Goal: Task Accomplishment & Management: Use online tool/utility

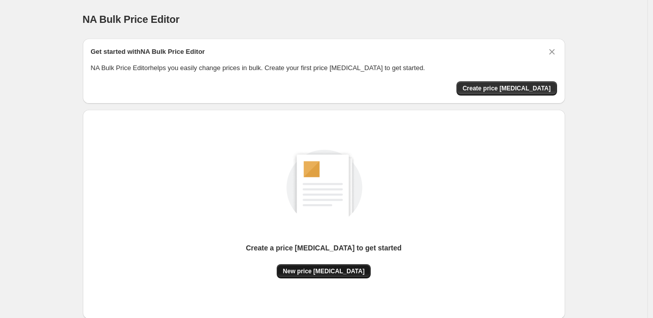
click at [344, 268] on span "New price [MEDICAL_DATA]" at bounding box center [324, 271] width 82 height 8
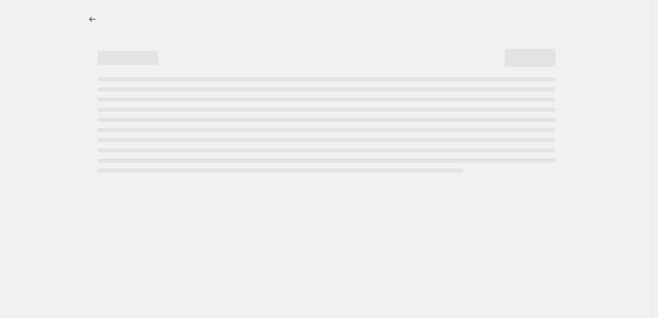
select select "percentage"
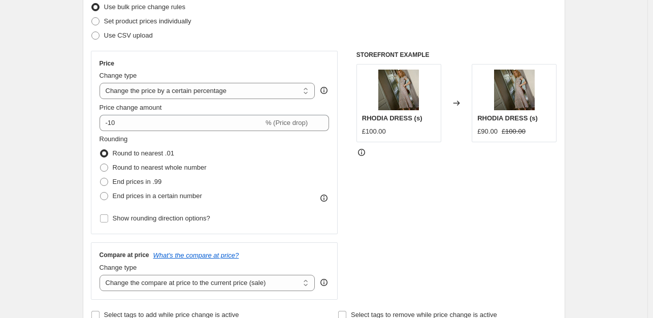
scroll to position [140, 0]
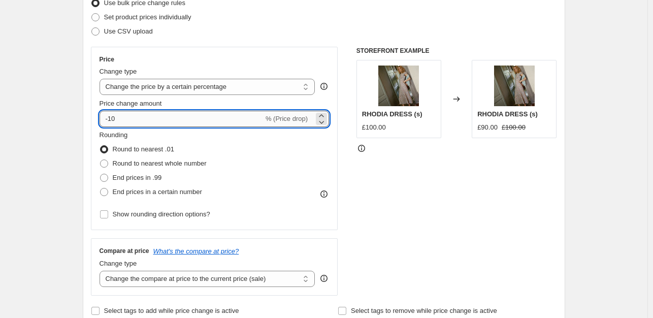
click at [156, 121] on input "-10" at bounding box center [182, 119] width 164 height 16
type input "-1"
type input "-4"
type input "-3"
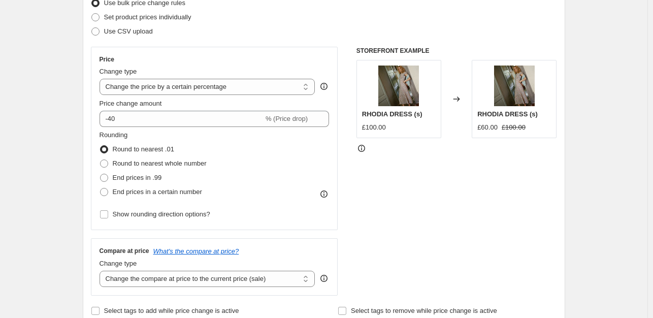
click at [518, 183] on div "STOREFRONT EXAMPLE RHODIA DRESS (s) £100.00 Changed to RHODIA DRESS (s) £60.00 …" at bounding box center [457, 171] width 201 height 249
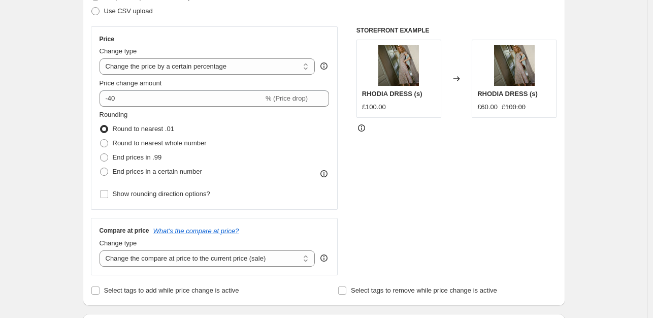
scroll to position [158, 0]
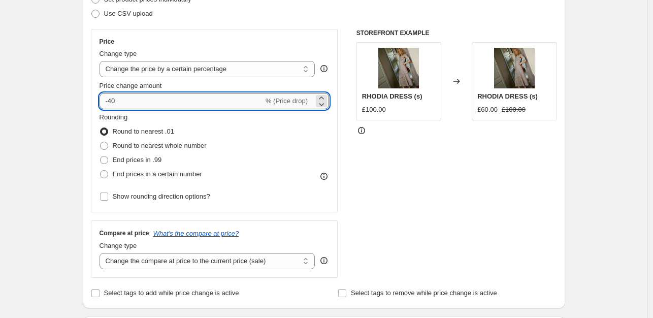
click at [207, 105] on input "-40" at bounding box center [182, 101] width 164 height 16
type input "-4"
type input "-33"
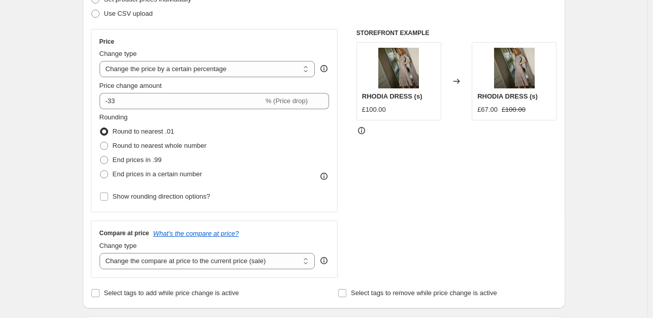
click at [404, 153] on div "STOREFRONT EXAMPLE RHODIA DRESS (s) £100.00 Changed to RHODIA DRESS (s) £67.00 …" at bounding box center [457, 153] width 201 height 249
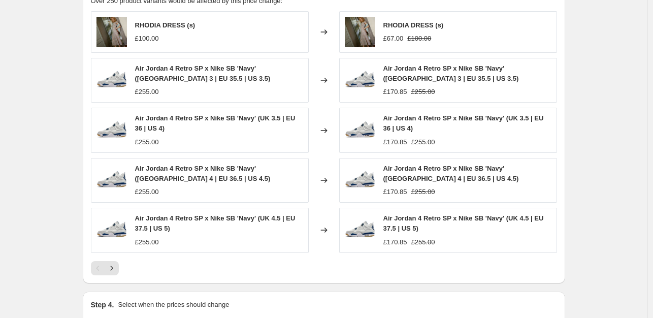
scroll to position [657, 0]
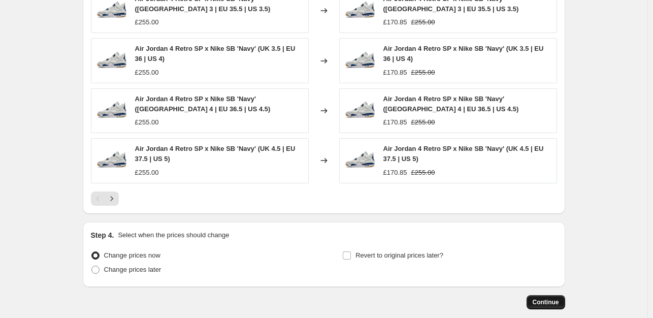
click at [560, 296] on button "Continue" at bounding box center [546, 302] width 39 height 14
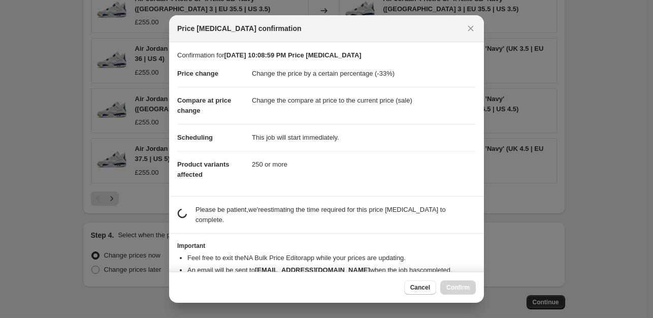
click at [478, 259] on section "Important Feel free to exit the NA Bulk Price Editor app while your prices are …" at bounding box center [326, 266] width 315 height 64
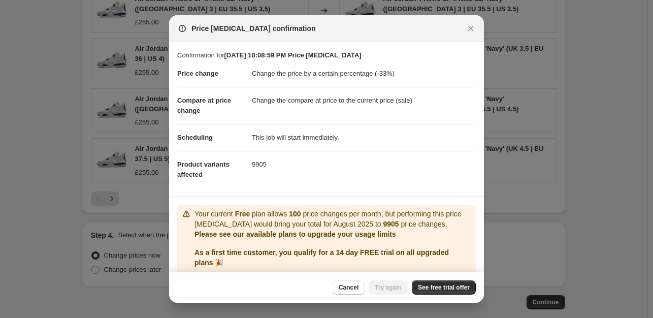
scroll to position [36, 0]
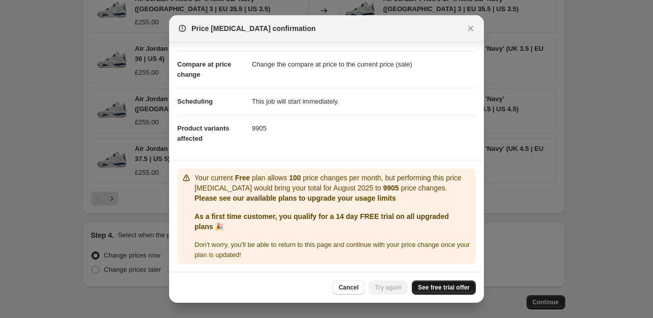
click at [444, 291] on span "See free trial offer" at bounding box center [444, 287] width 52 height 8
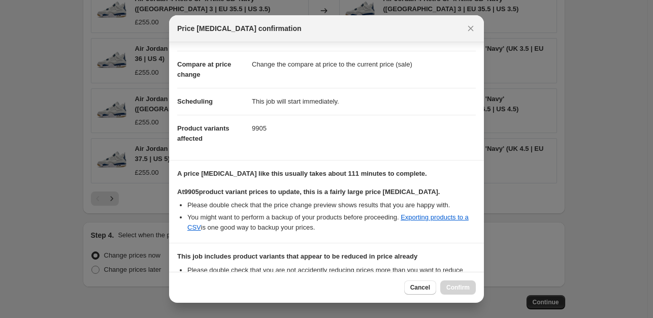
scroll to position [165, 0]
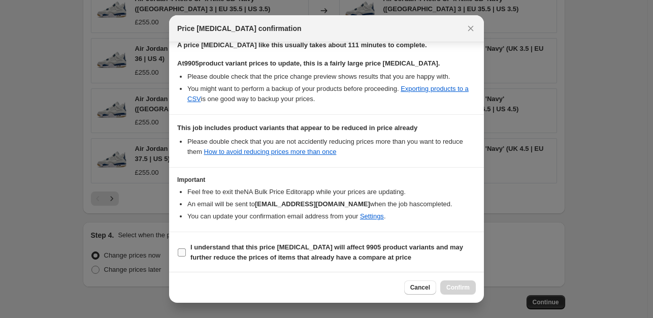
click at [213, 251] on span "I understand that this price [MEDICAL_DATA] will affect 9905 product variants a…" at bounding box center [332, 252] width 285 height 20
click at [186, 251] on input "I understand that this price [MEDICAL_DATA] will affect 9905 product variants a…" at bounding box center [182, 252] width 8 height 8
checkbox input "true"
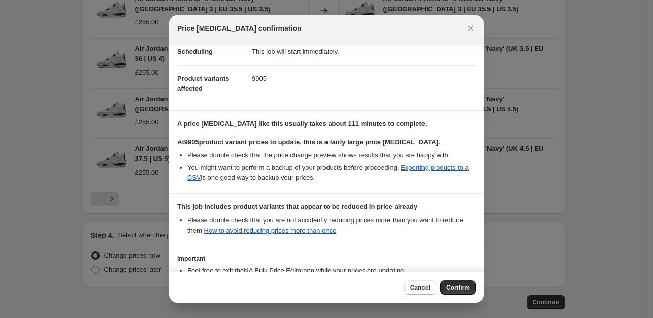
scroll to position [76, 0]
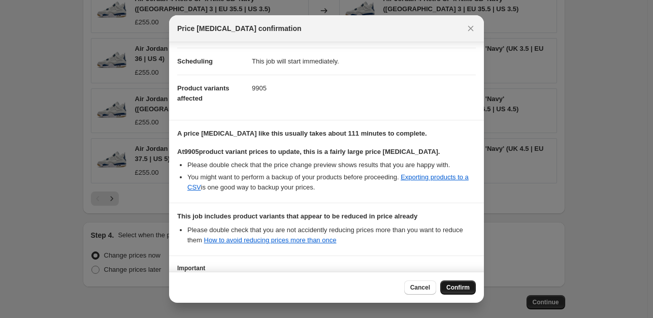
click at [463, 293] on button "Confirm" at bounding box center [458, 287] width 36 height 14
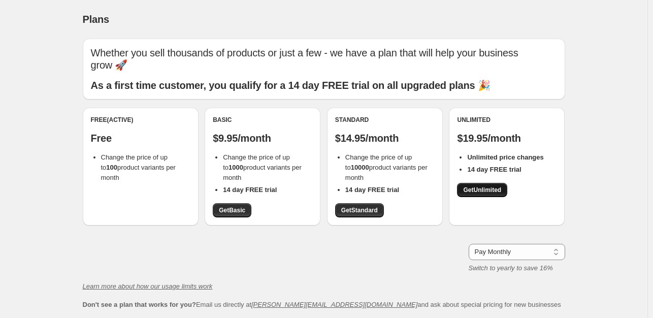
click at [486, 188] on span "Get Unlimited" at bounding box center [482, 190] width 38 height 8
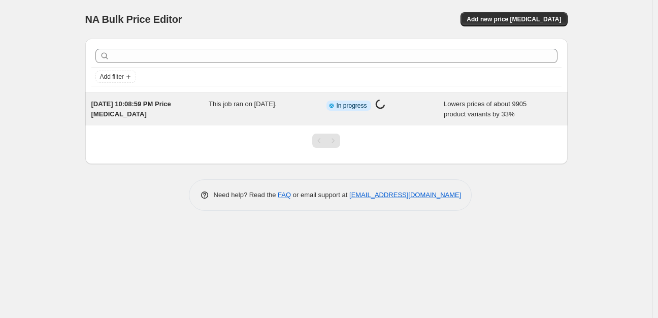
click at [243, 108] on div "This job ran on August 27, 2025." at bounding box center [268, 109] width 118 height 20
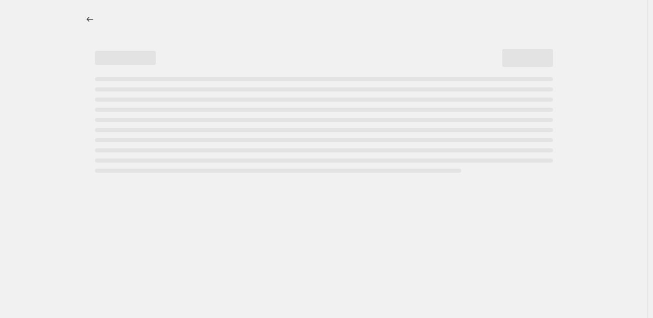
select select "percentage"
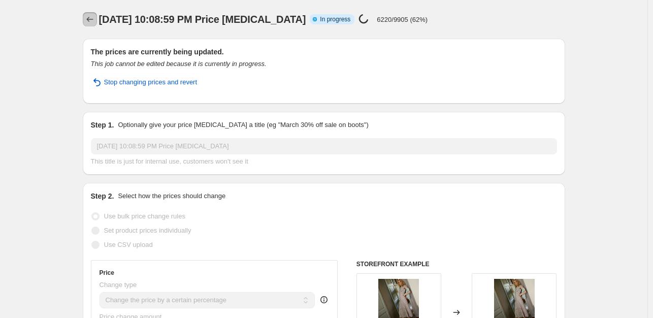
click at [86, 19] on button "Price change jobs" at bounding box center [90, 19] width 14 height 14
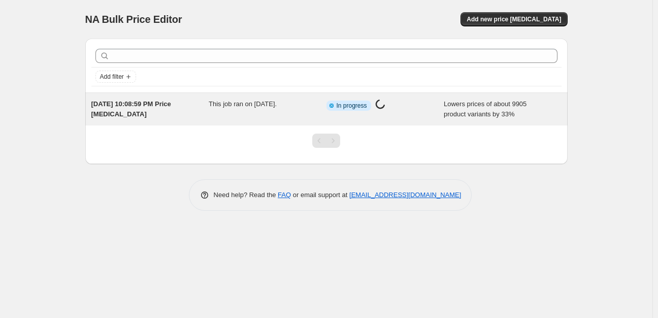
click at [401, 117] on div "Info Partially complete In progress Price change job in progress..." at bounding box center [386, 109] width 118 height 20
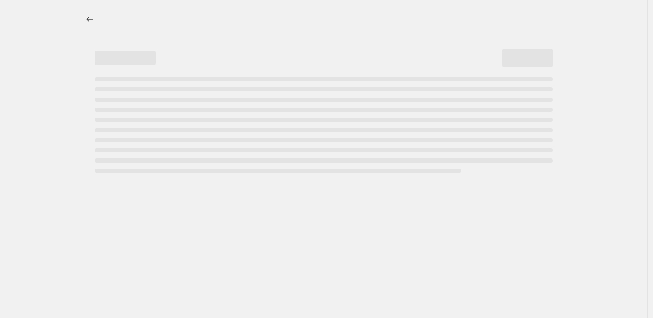
select select "percentage"
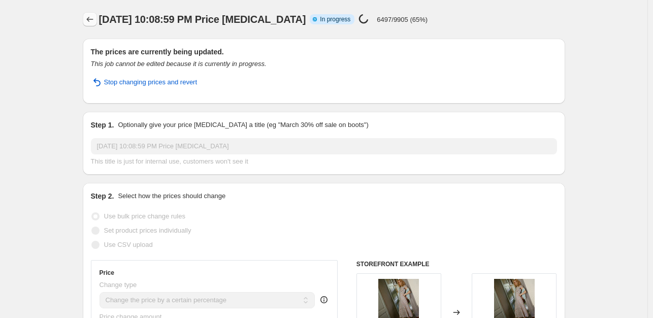
click at [92, 21] on icon "Price change jobs" at bounding box center [90, 19] width 10 height 10
